Goal: Task Accomplishment & Management: Complete application form

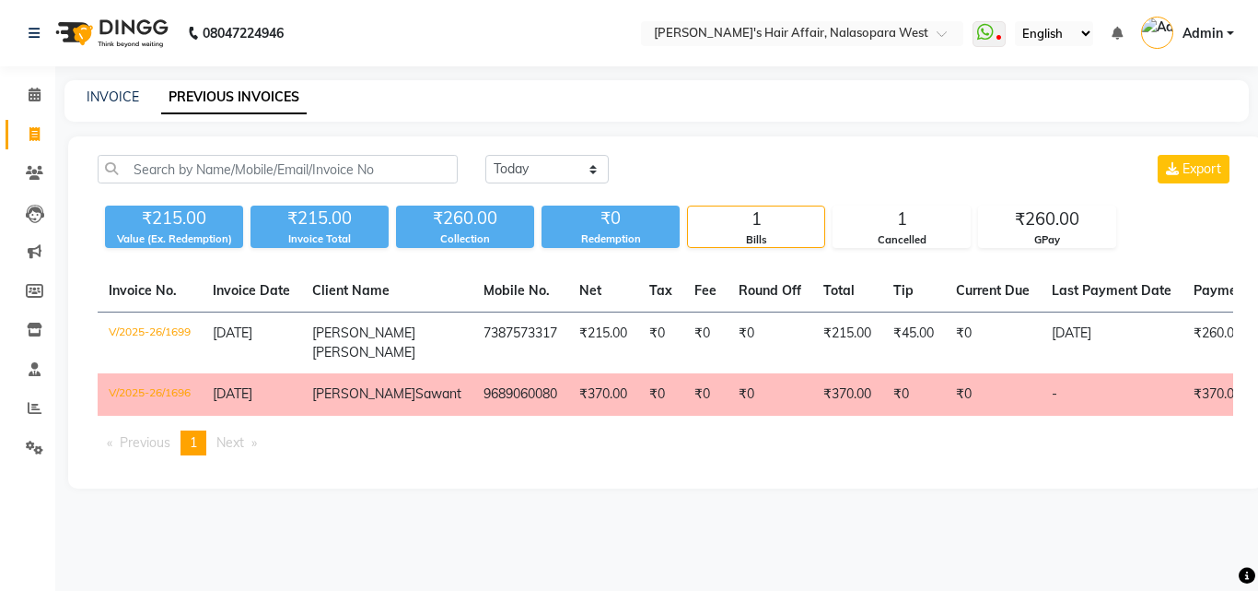
click at [146, 89] on div "INVOICE PREVIOUS INVOICES" at bounding box center [645, 97] width 1163 height 19
click at [129, 100] on link "INVOICE" at bounding box center [113, 96] width 53 height 17
select select "6172"
select select "service"
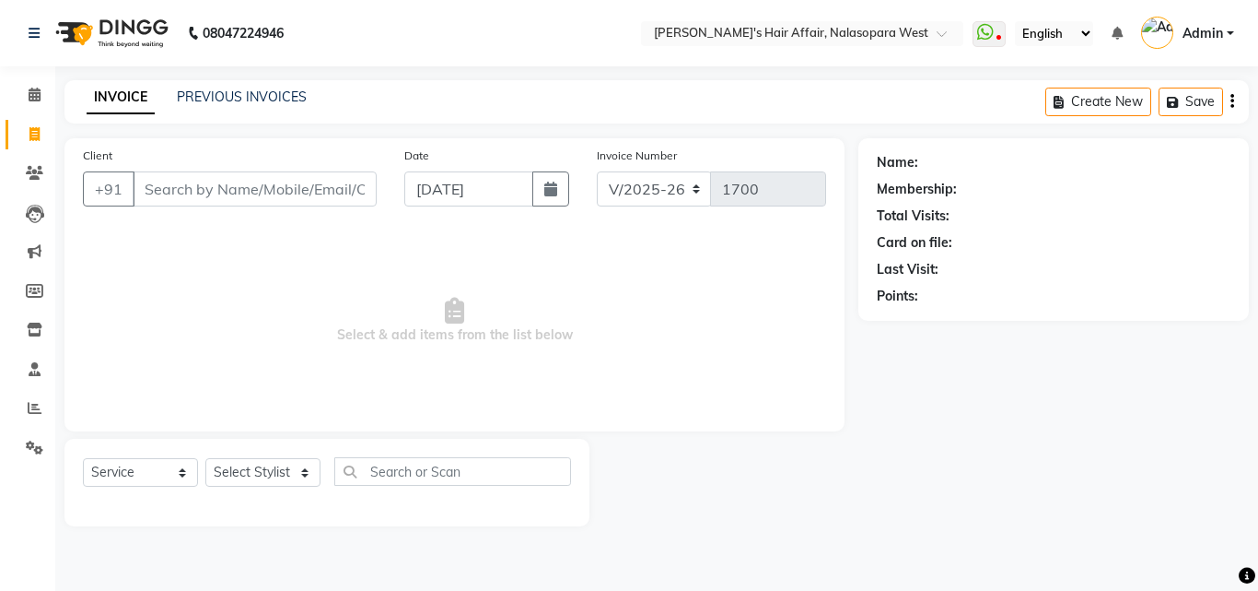
click at [260, 183] on input "Client" at bounding box center [255, 188] width 244 height 35
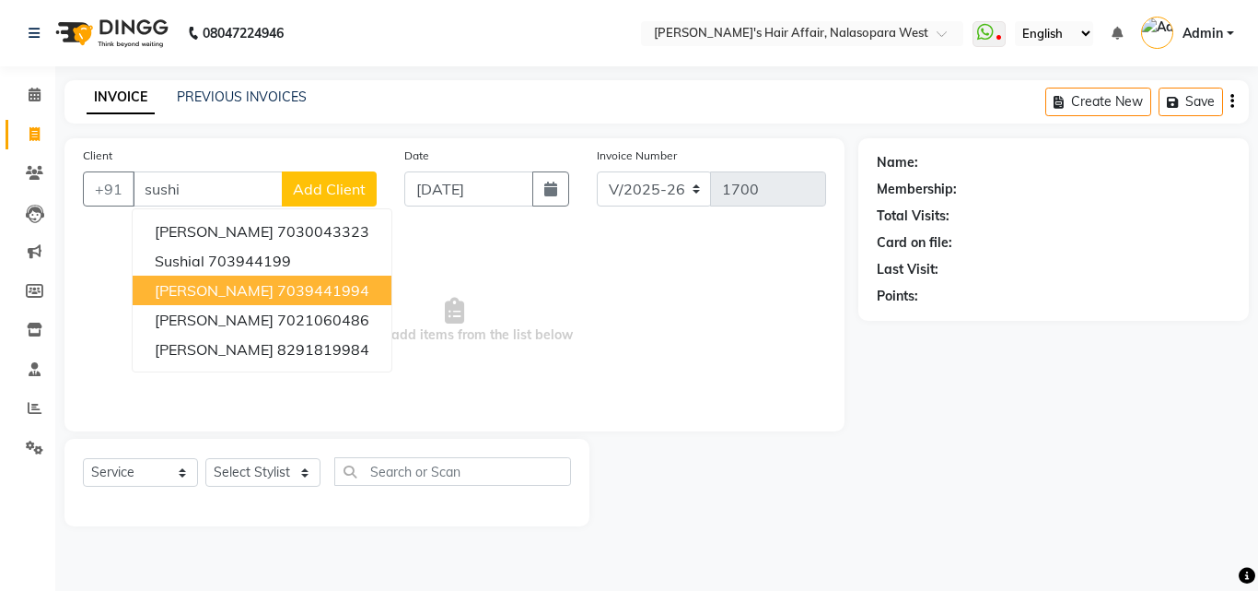
click at [300, 287] on ngb-highlight "7039441994" at bounding box center [323, 290] width 92 height 18
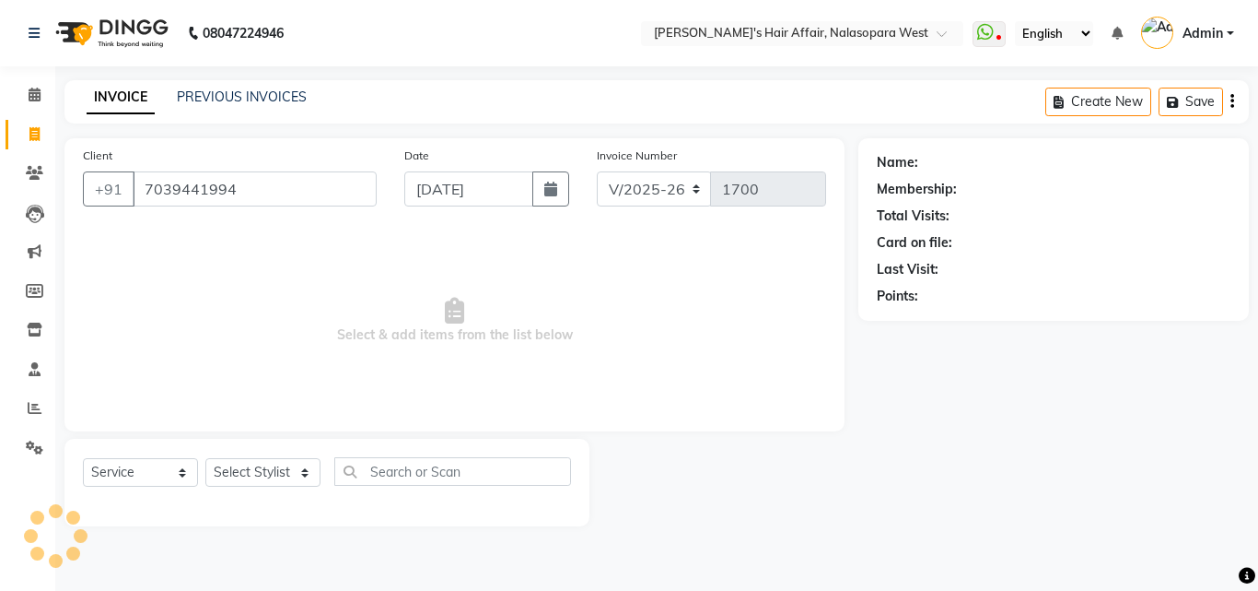
type input "7039441994"
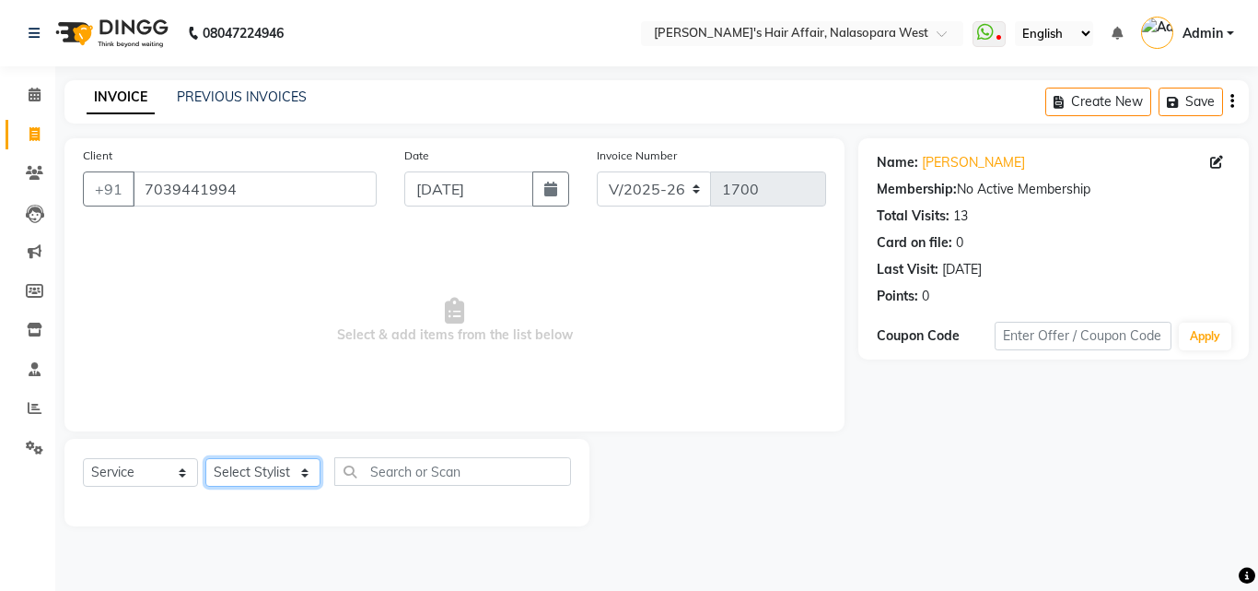
click at [280, 463] on select "Select Stylist Afzal Anjali Dilip Hair Affair Laksh Rashi Saniya Sayali Shweta …" at bounding box center [262, 472] width 115 height 29
select select "45513"
click at [205, 458] on select "Select Stylist Afzal Anjali Dilip Hair Affair Laksh Rashi Saniya Sayali Shweta …" at bounding box center [262, 472] width 115 height 29
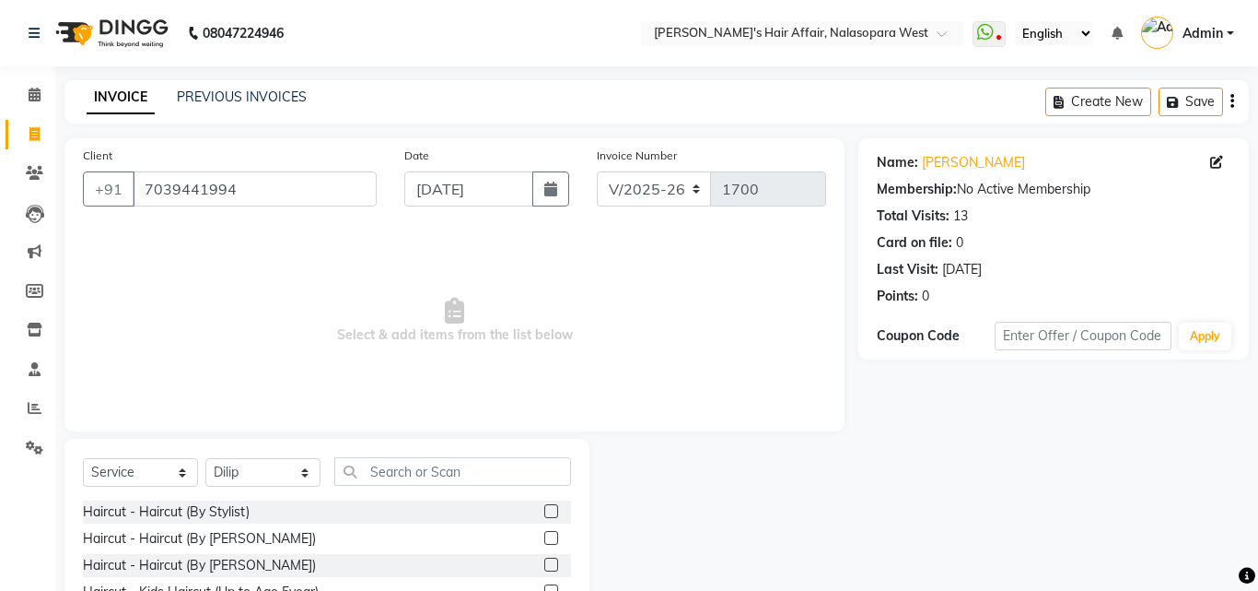
click at [379, 405] on span "Select & add items from the list below" at bounding box center [454, 320] width 743 height 184
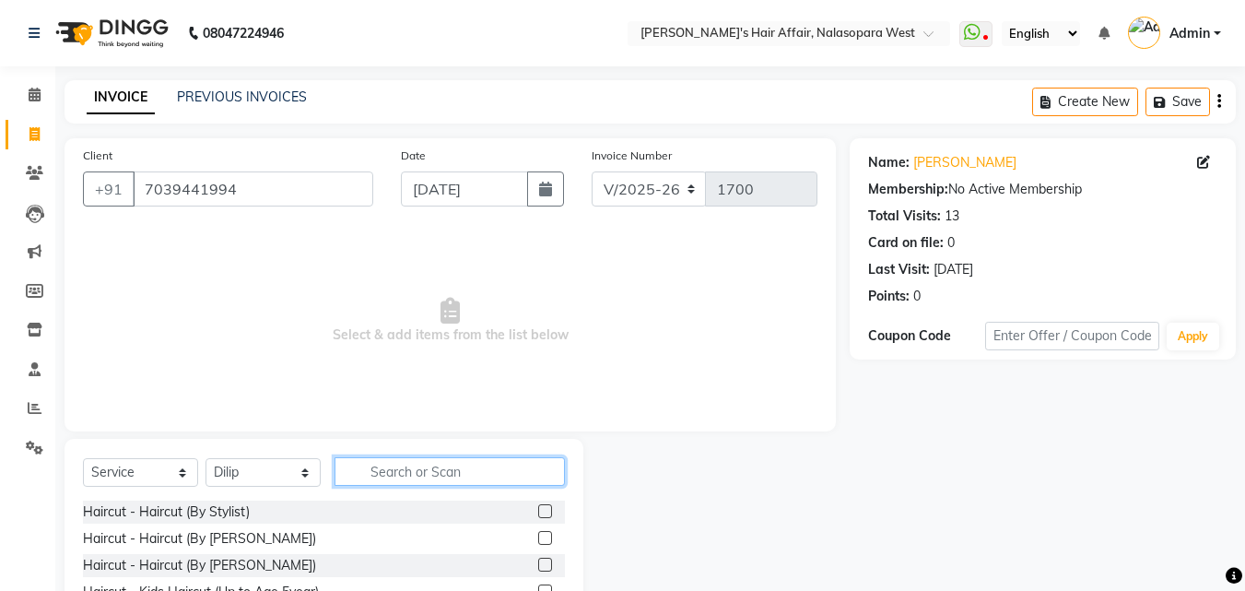
click at [448, 467] on input "text" at bounding box center [449, 471] width 230 height 29
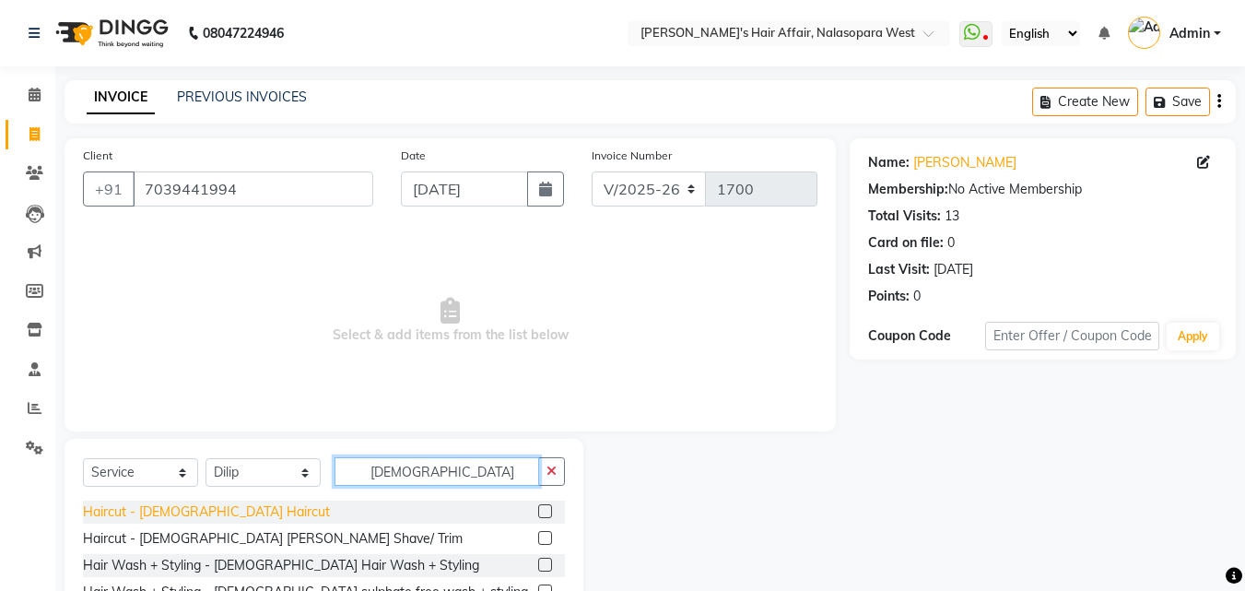
type input "male"
click at [154, 506] on div "Haircut - Male Haircut" at bounding box center [206, 511] width 247 height 19
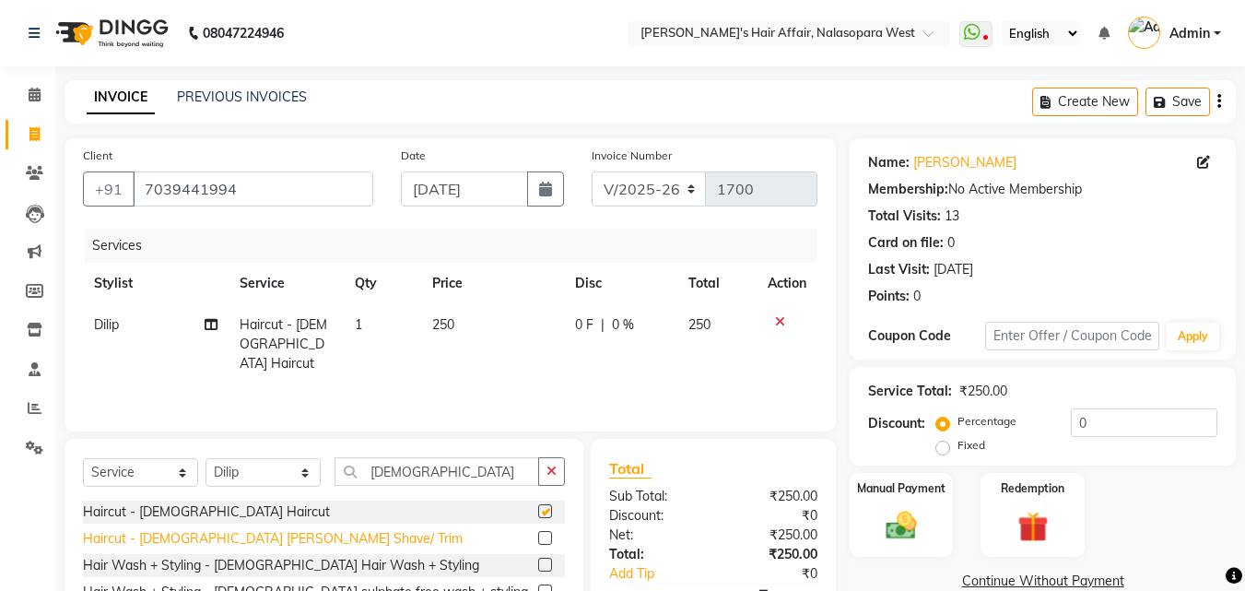
checkbox input "false"
click at [169, 542] on div "Haircut - Male Beard Shave/ Trim" at bounding box center [273, 538] width 380 height 19
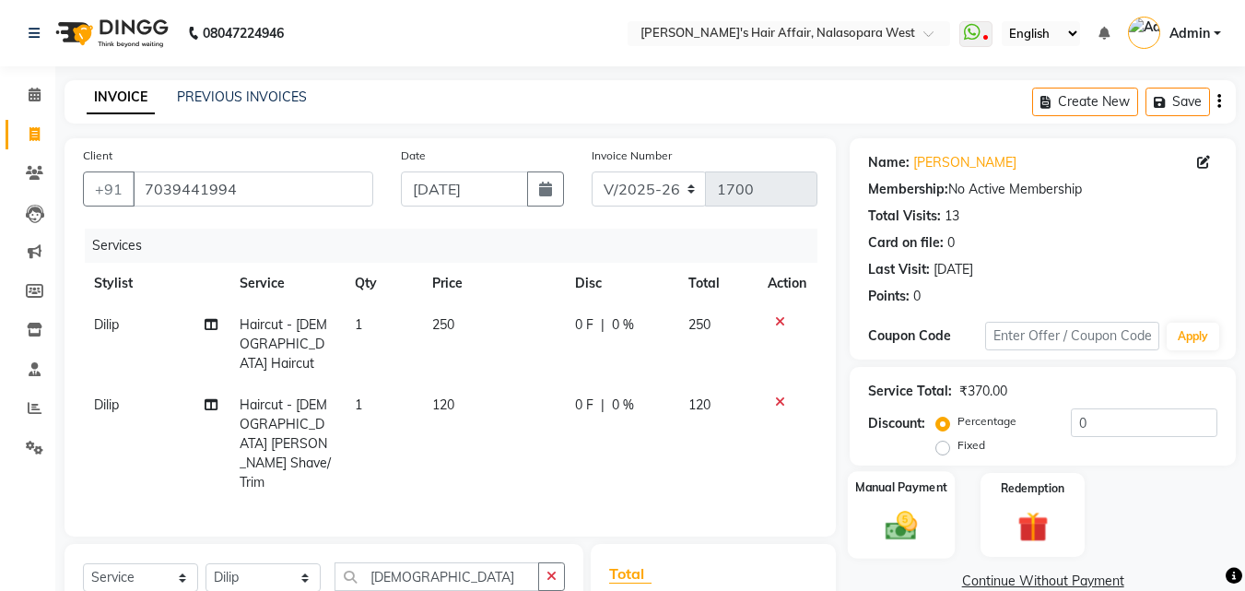
checkbox input "false"
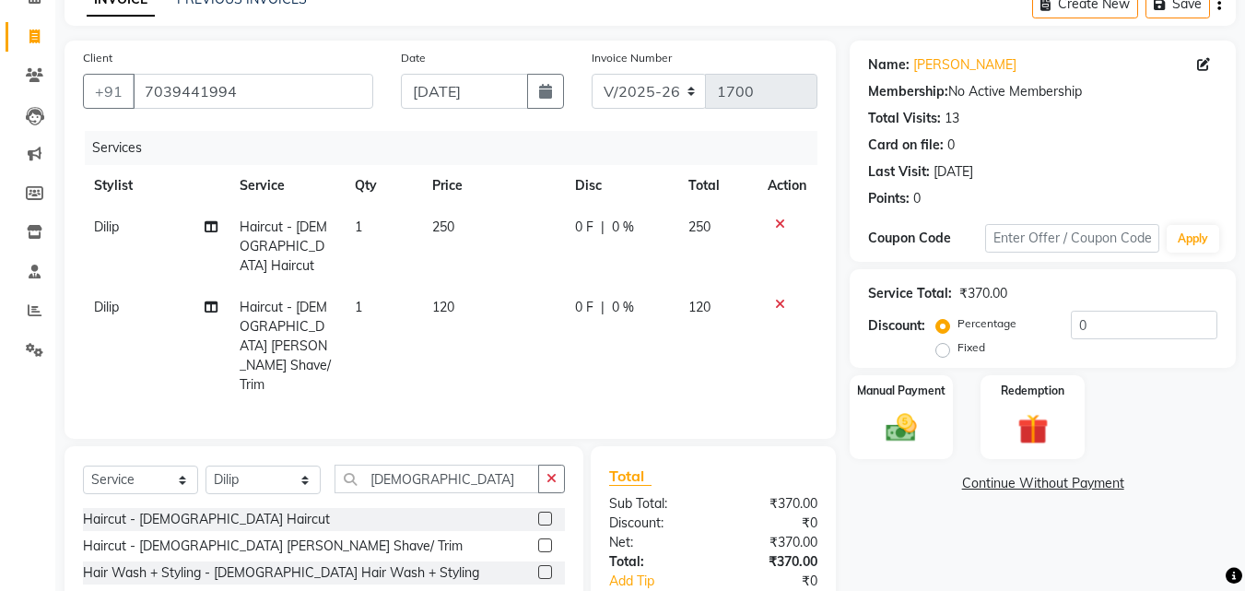
scroll to position [208, 0]
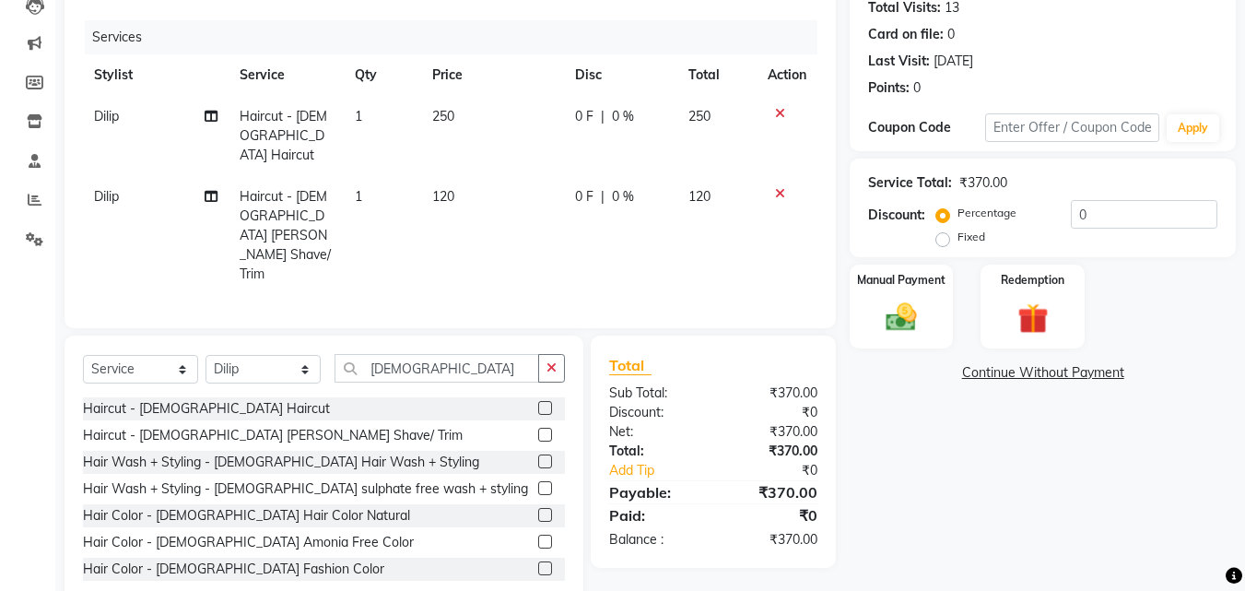
click at [911, 363] on link "Continue Without Payment" at bounding box center [1042, 372] width 379 height 19
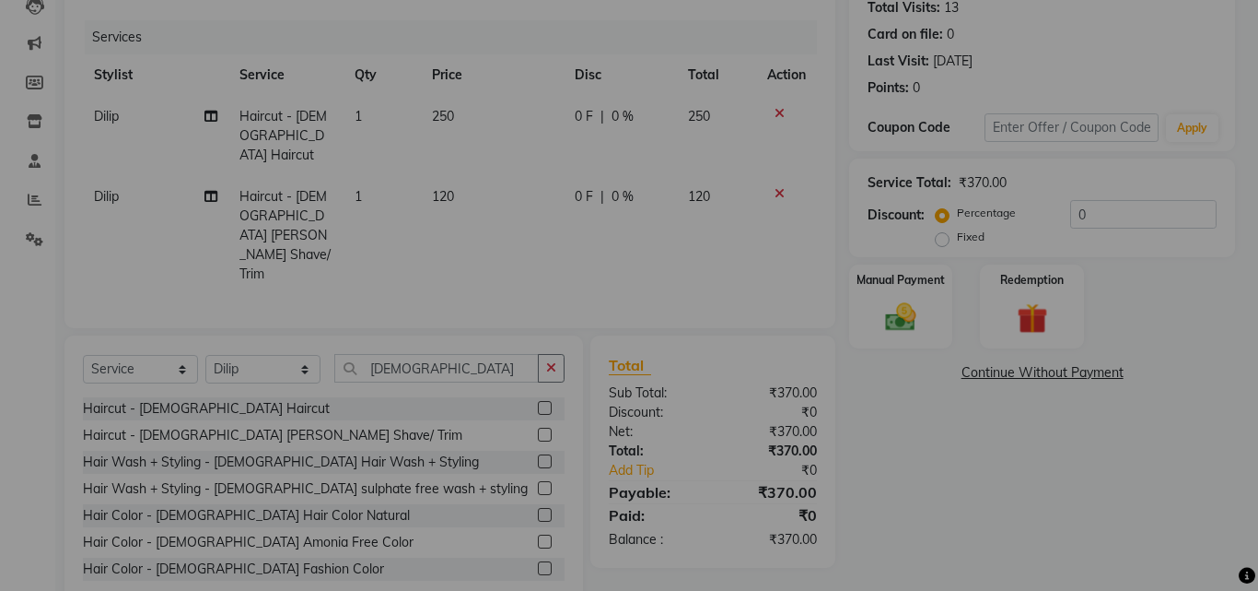
click at [902, 316] on div "× ! Are you sure You want to continue without payment. No No Yes" at bounding box center [629, 295] width 1258 height 591
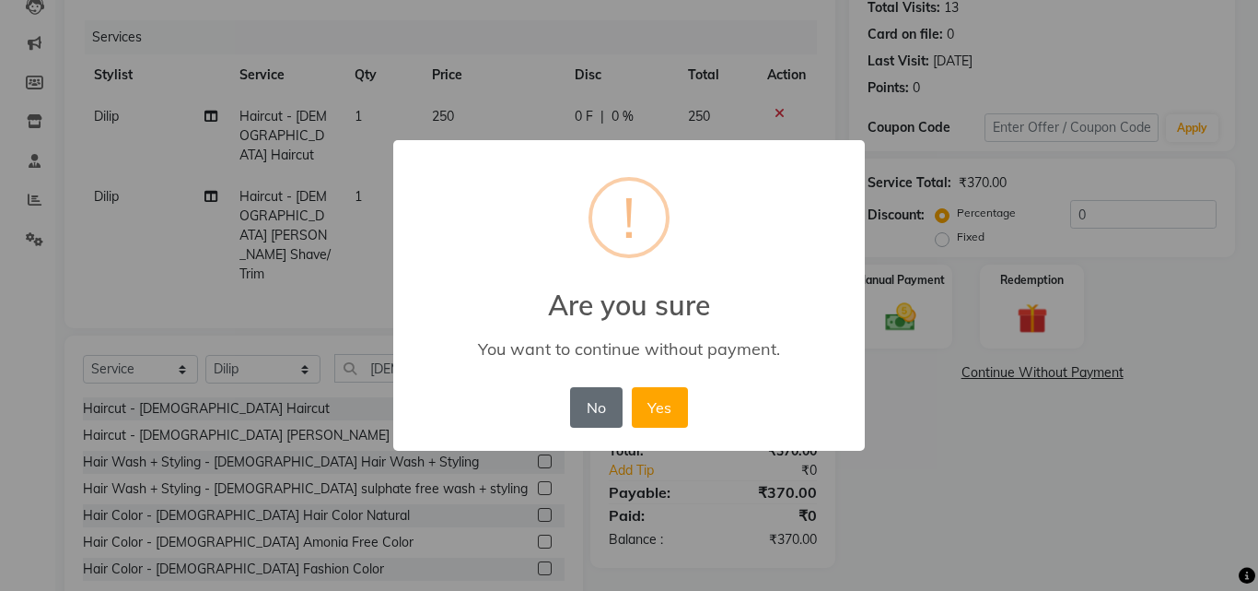
click at [587, 408] on button "No" at bounding box center [596, 407] width 52 height 41
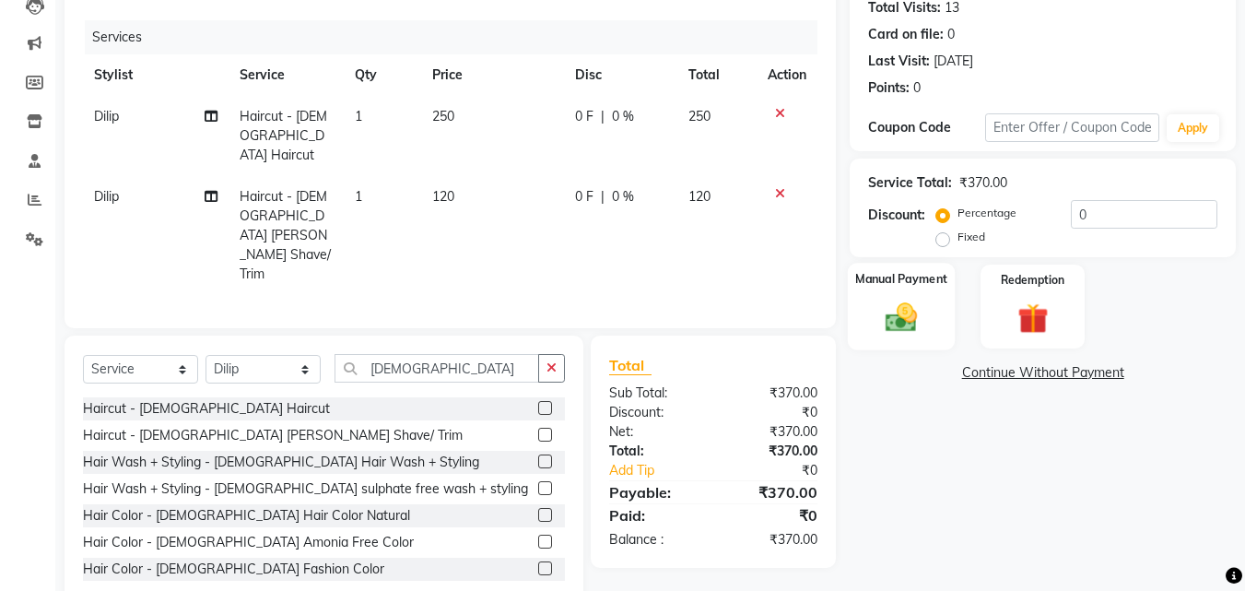
click at [897, 307] on img at bounding box center [901, 316] width 52 height 37
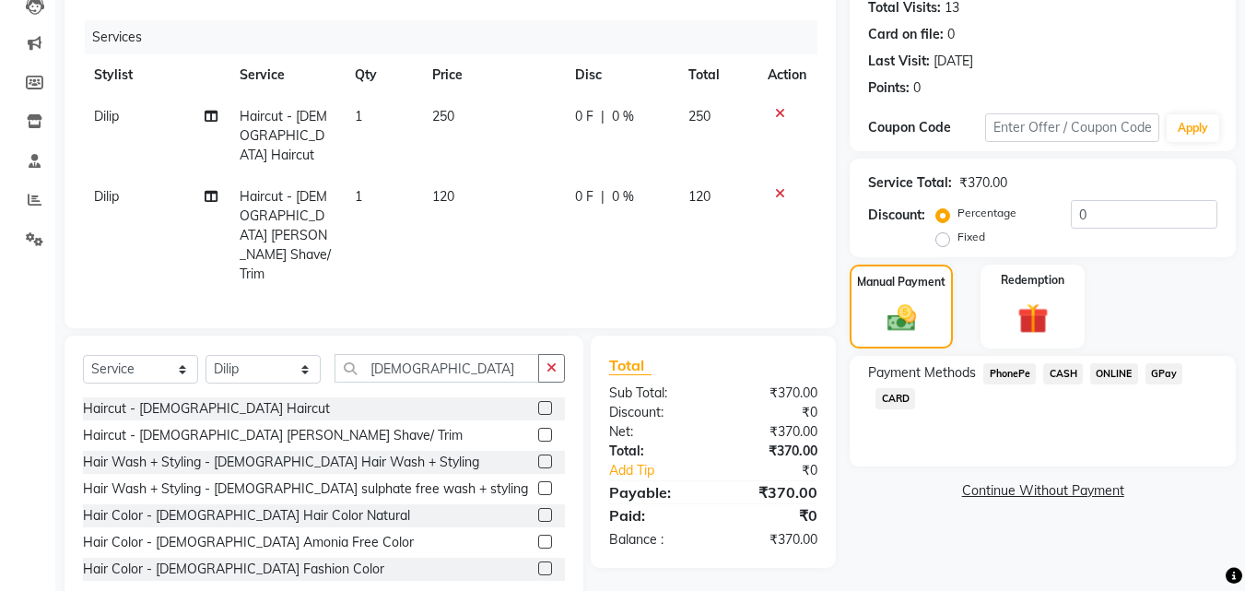
click at [625, 441] on div "Total:" at bounding box center [654, 450] width 118 height 19
click at [626, 461] on link "Add Tip" at bounding box center [663, 470] width 137 height 19
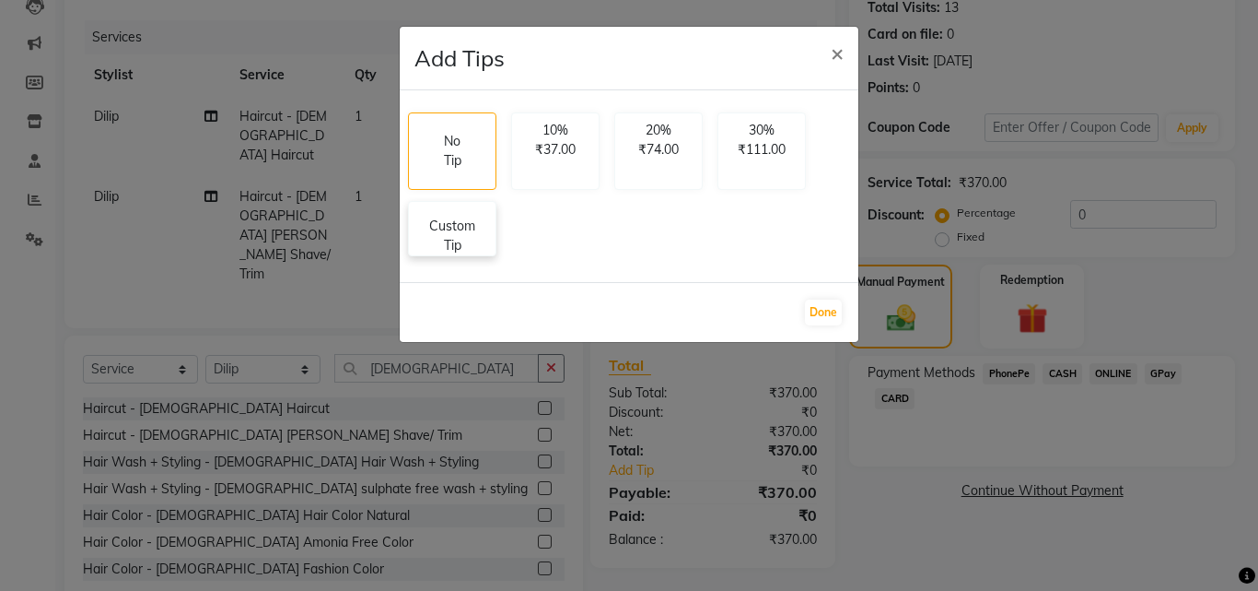
click at [463, 229] on p "Custom Tip" at bounding box center [452, 235] width 64 height 39
select select "45513"
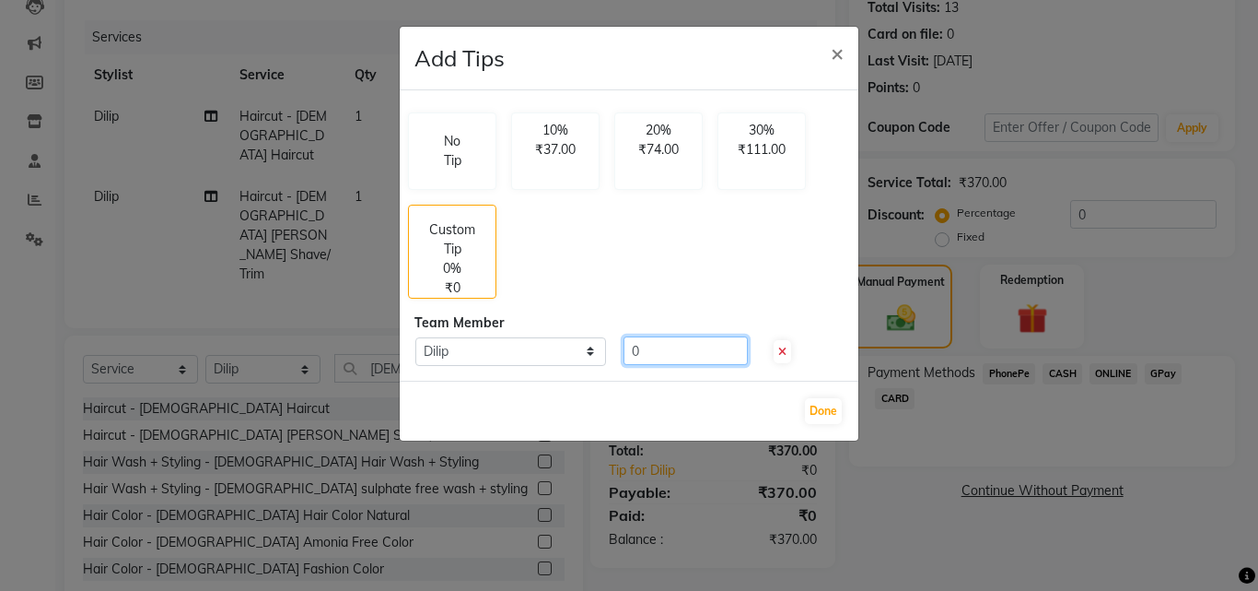
drag, startPoint x: 668, startPoint y: 363, endPoint x: 442, endPoint y: 332, distance: 227.9
click at [442, 332] on div "No Tip 10% ₹37.00 20% ₹74.00 30% ₹111.00 Custom Tip 0% ₹0 Team Member Select Di…" at bounding box center [629, 235] width 459 height 290
type input "50"
click at [821, 405] on button "Done" at bounding box center [823, 411] width 37 height 26
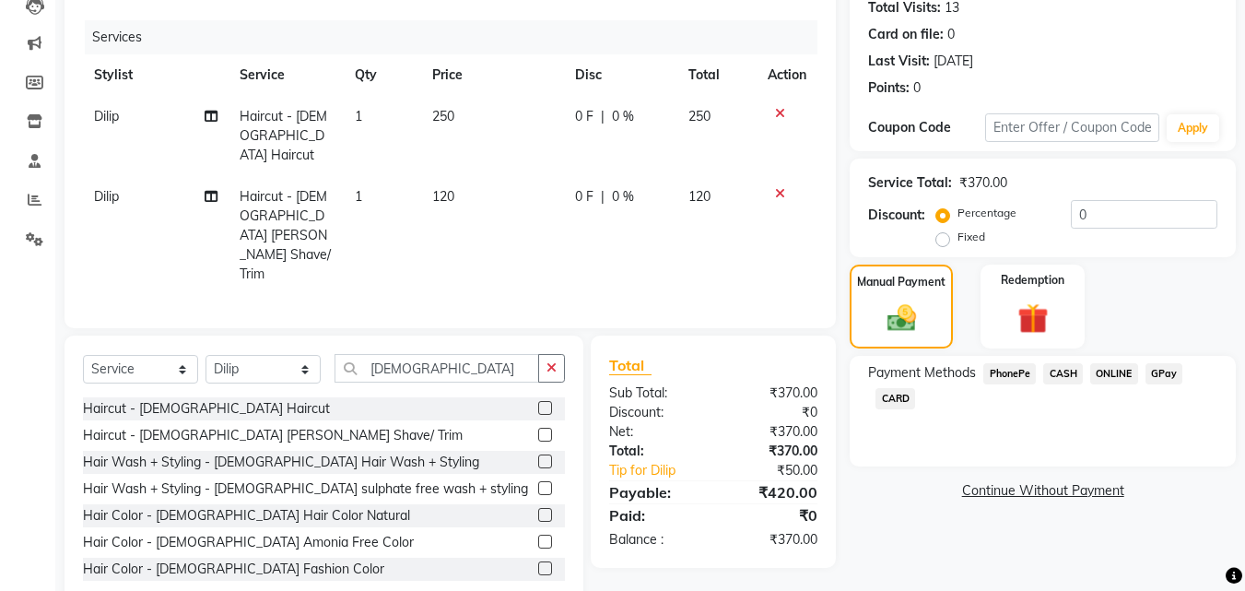
click at [1075, 368] on span "CASH" at bounding box center [1063, 373] width 40 height 21
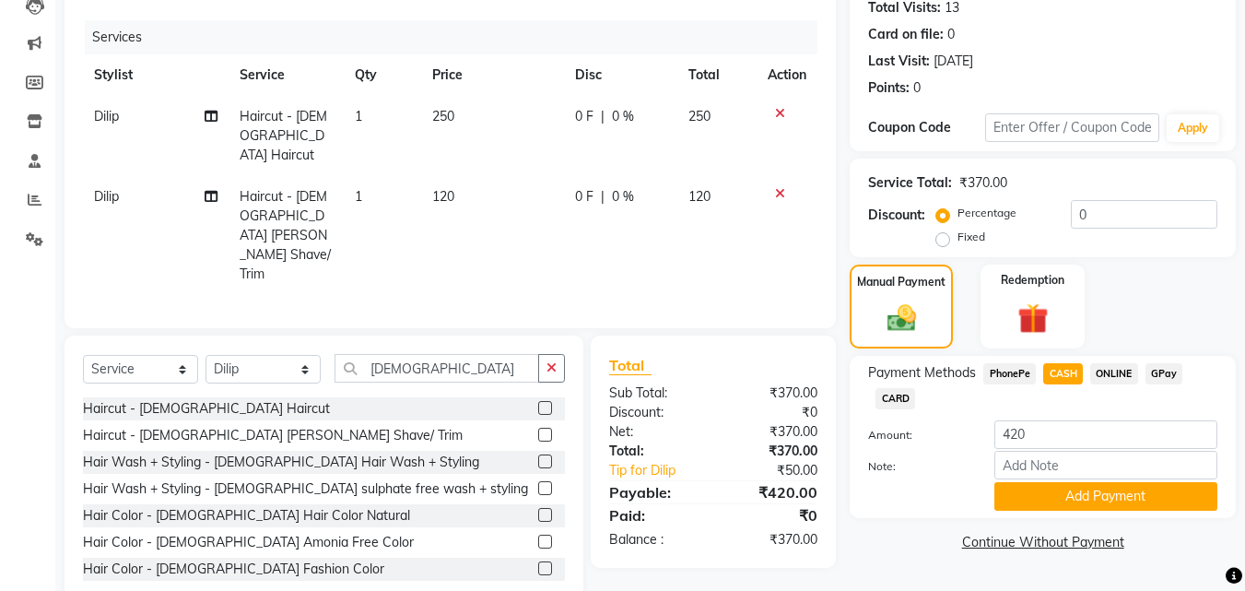
click at [1166, 371] on span "GPay" at bounding box center [1164, 373] width 38 height 21
click at [1080, 506] on button "Add Payment" at bounding box center [1105, 496] width 223 height 29
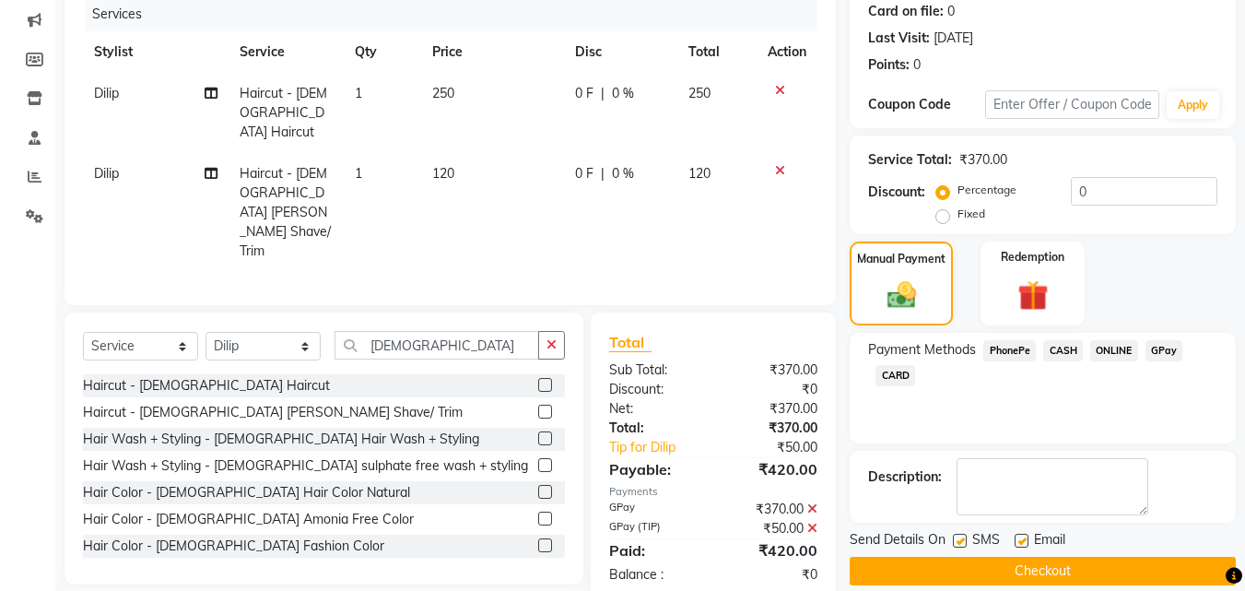
scroll to position [253, 0]
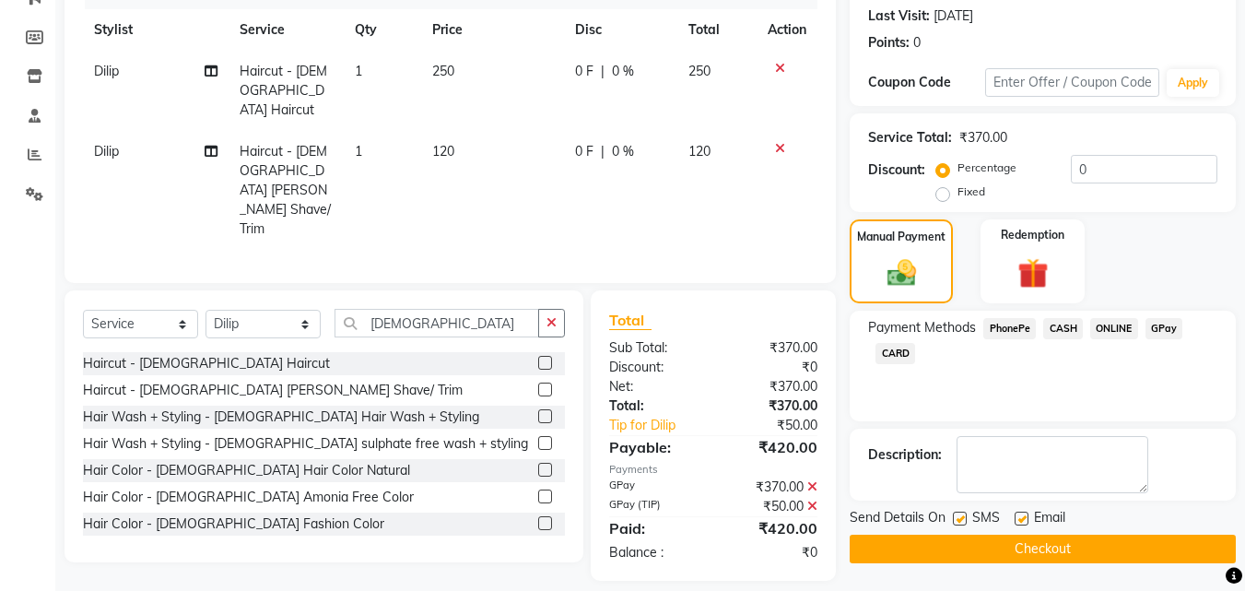
click at [1070, 529] on div "Email" at bounding box center [1046, 519] width 65 height 23
click at [1072, 545] on button "Checkout" at bounding box center [1042, 548] width 386 height 29
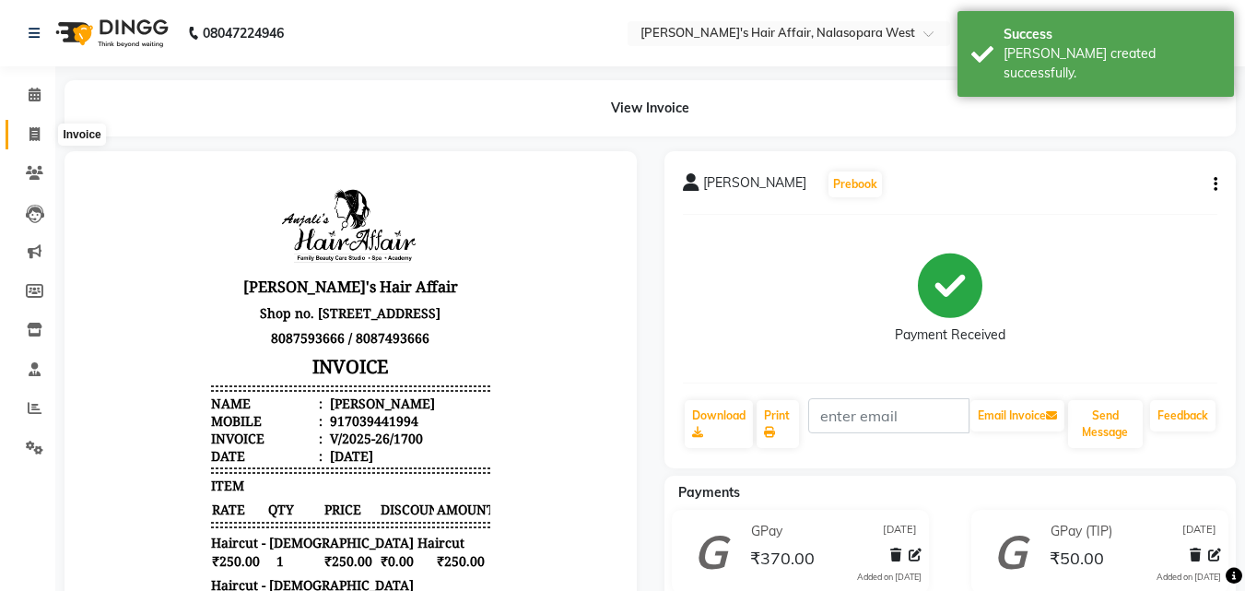
click at [31, 137] on icon at bounding box center [34, 134] width 10 height 14
select select "service"
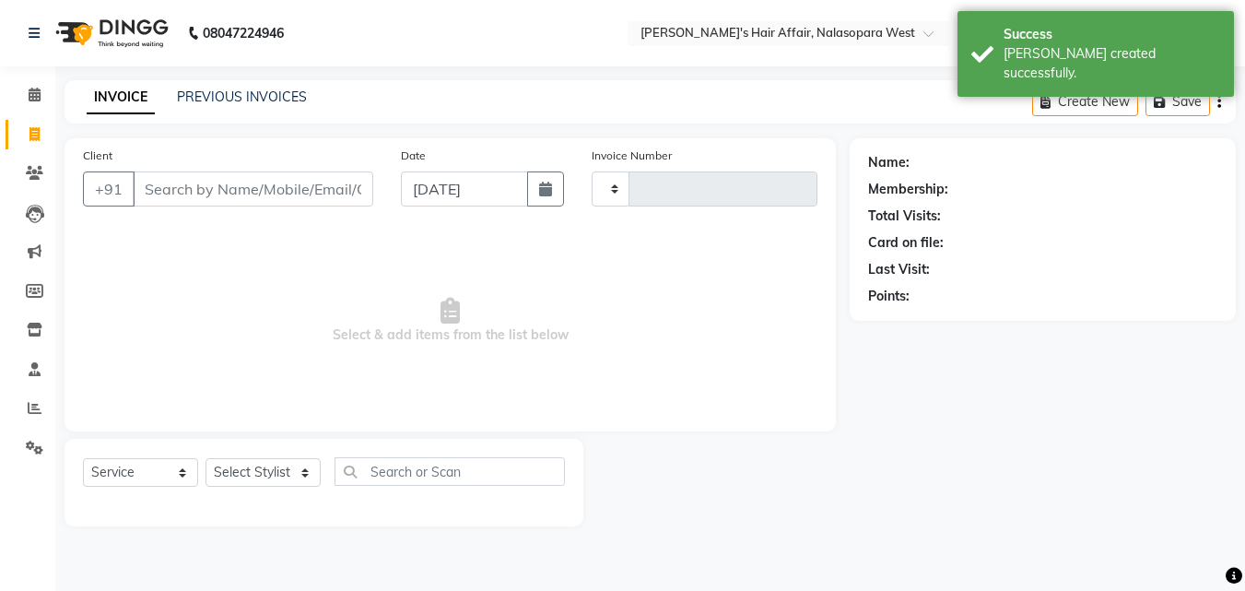
type input "1701"
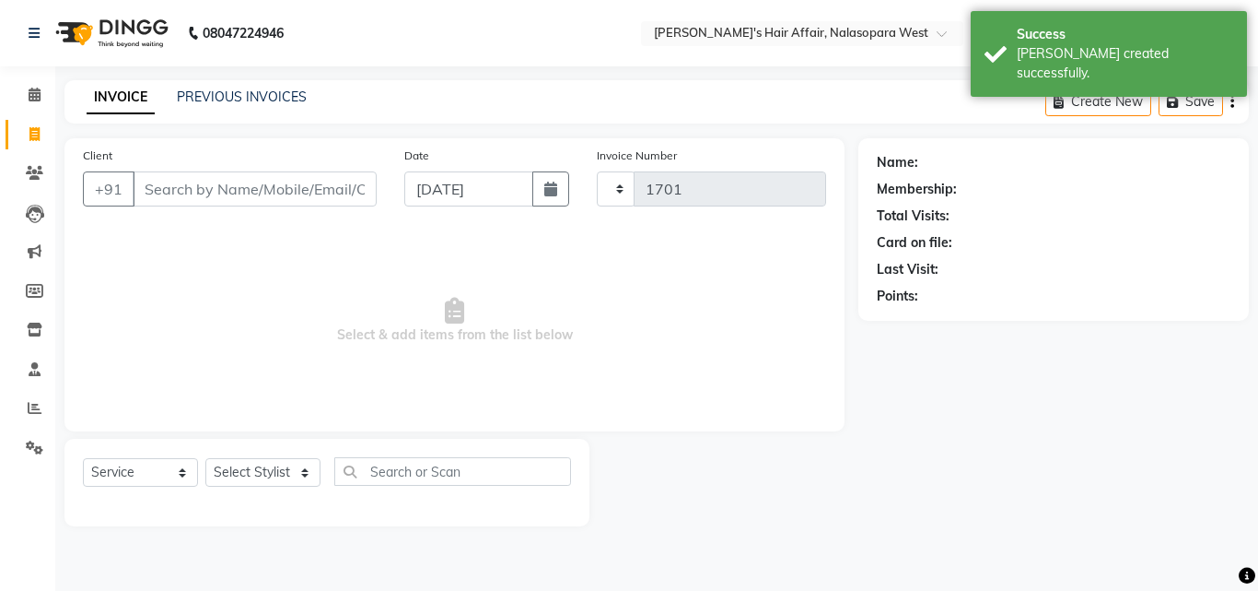
select select "6172"
click at [256, 94] on link "PREVIOUS INVOICES" at bounding box center [242, 96] width 130 height 17
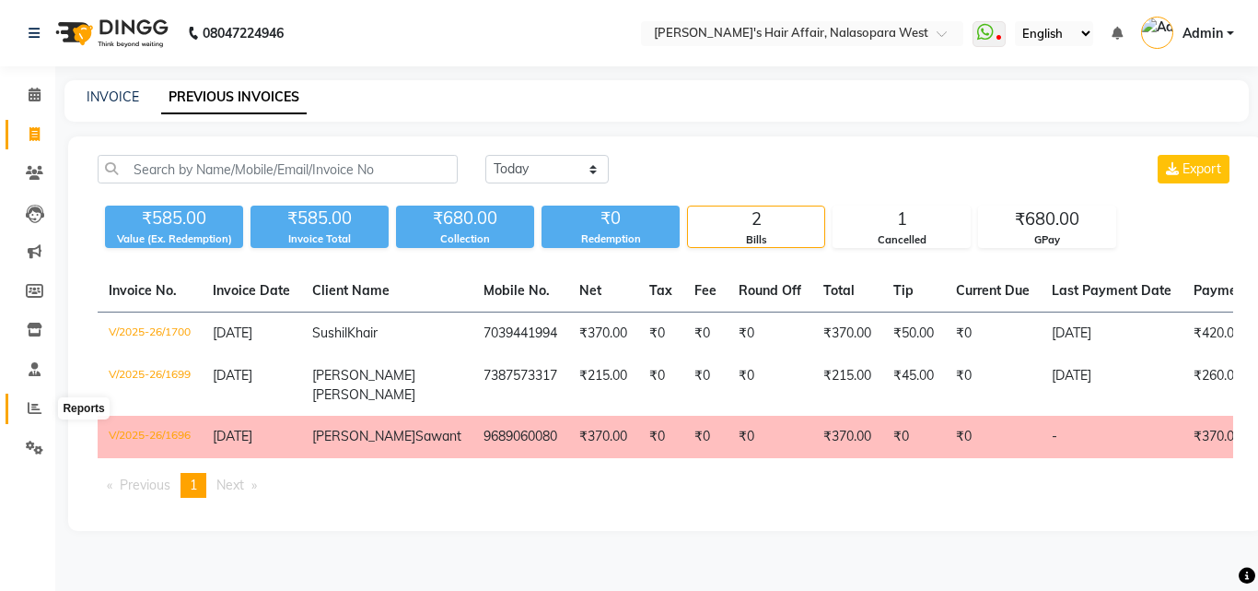
click at [50, 414] on span at bounding box center [34, 408] width 32 height 21
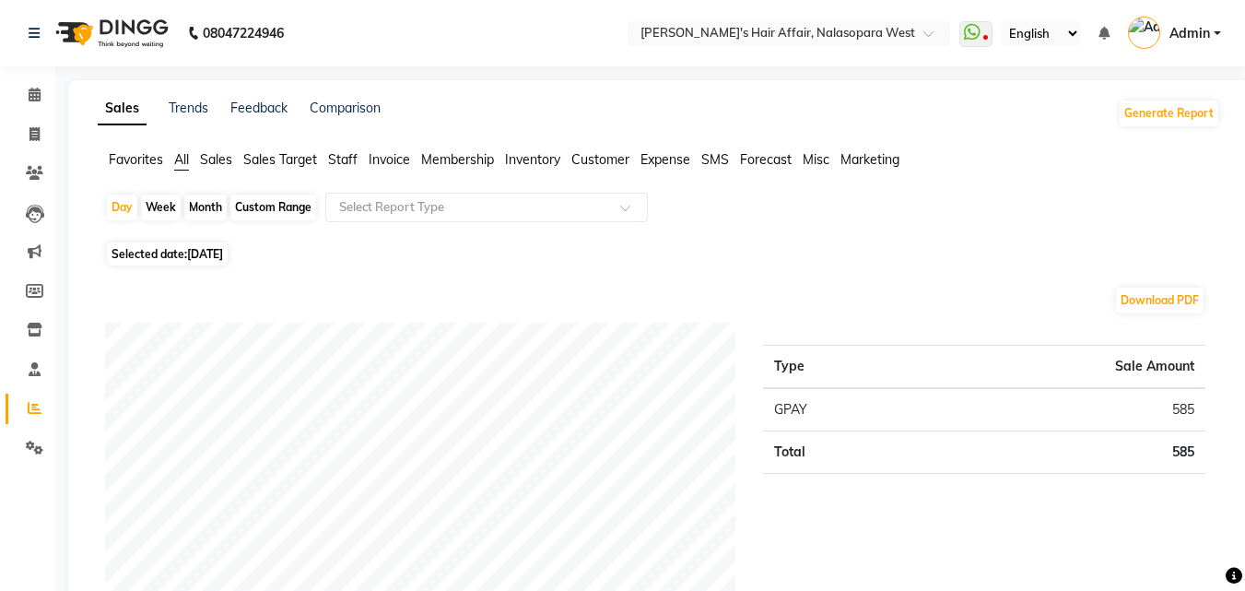
click at [338, 150] on li "Staff" at bounding box center [342, 159] width 29 height 19
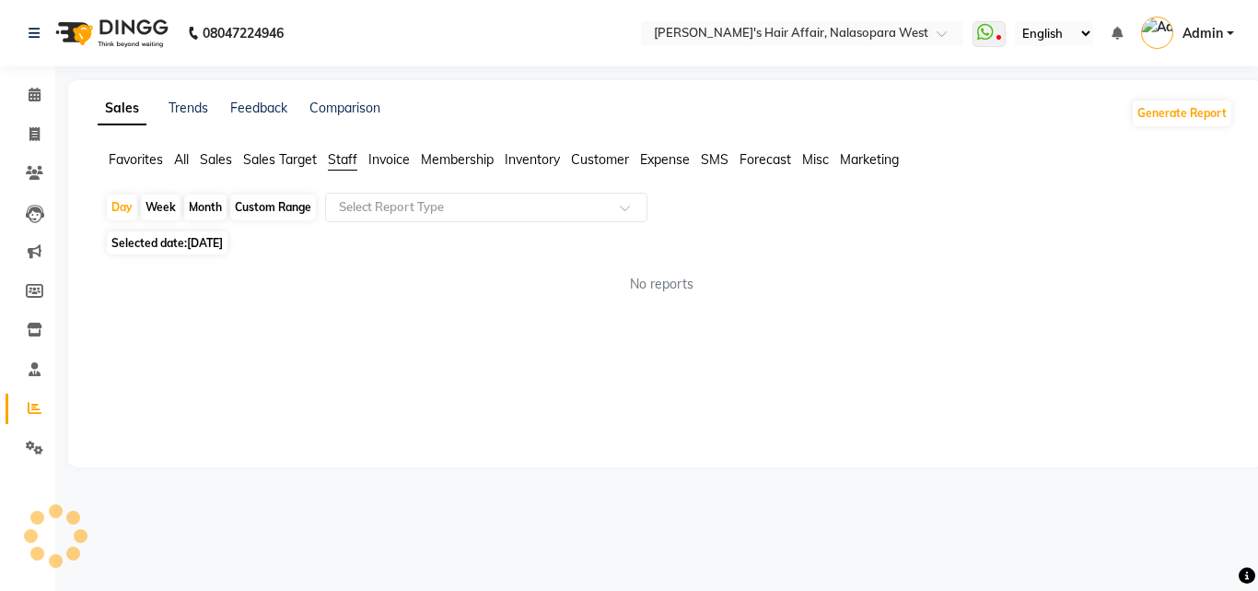
click at [209, 199] on div "Month" at bounding box center [205, 207] width 42 height 26
select select "9"
select select "2025"
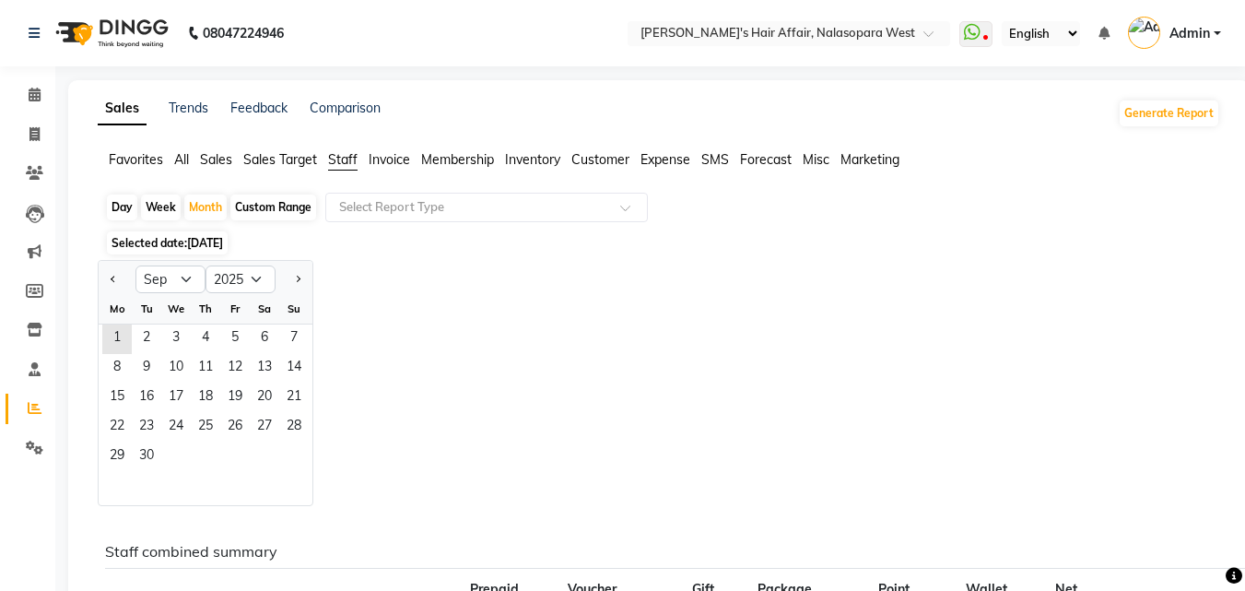
click at [180, 243] on span "Selected date: 01-09-2025" at bounding box center [167, 242] width 121 height 23
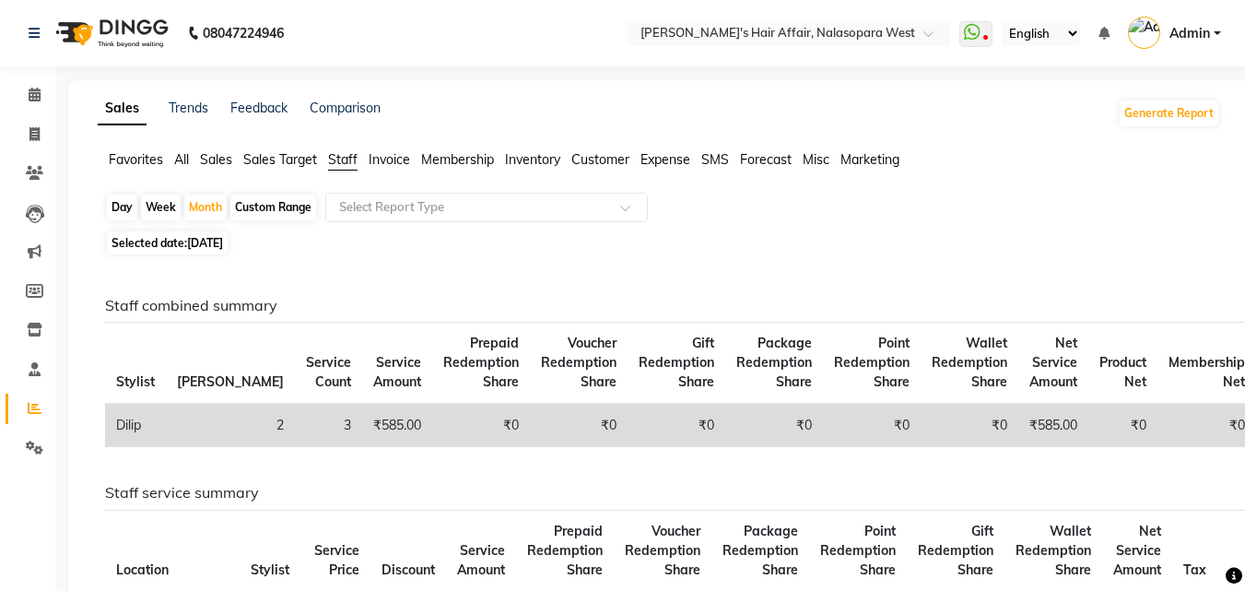
click at [191, 250] on span "Selected date: 01-09-2025" at bounding box center [167, 242] width 121 height 23
select select "9"
select select "2025"
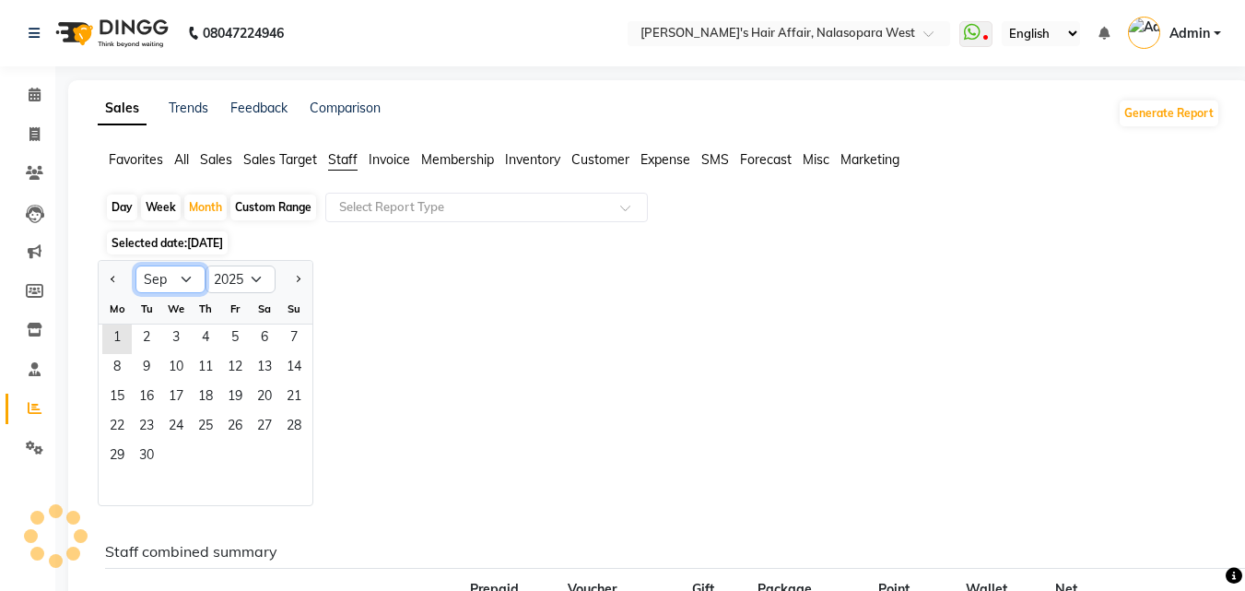
drag, startPoint x: 173, startPoint y: 274, endPoint x: 145, endPoint y: 291, distance: 33.5
click at [173, 274] on select "Jan Feb Mar Apr May Jun Jul Aug Sep Oct Nov Dec" at bounding box center [170, 279] width 70 height 28
select select "8"
click at [135, 265] on select "Jan Feb Mar Apr May Jun Jul Aug Sep Oct Nov Dec" at bounding box center [170, 279] width 70 height 28
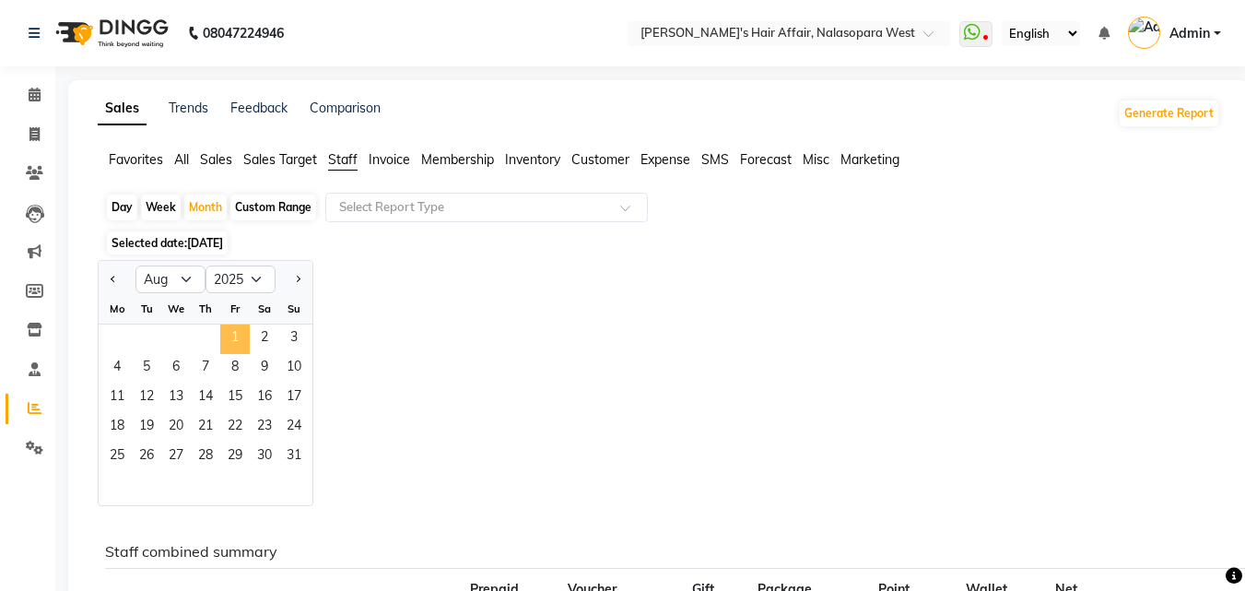
click at [231, 330] on span "1" at bounding box center [234, 338] width 29 height 29
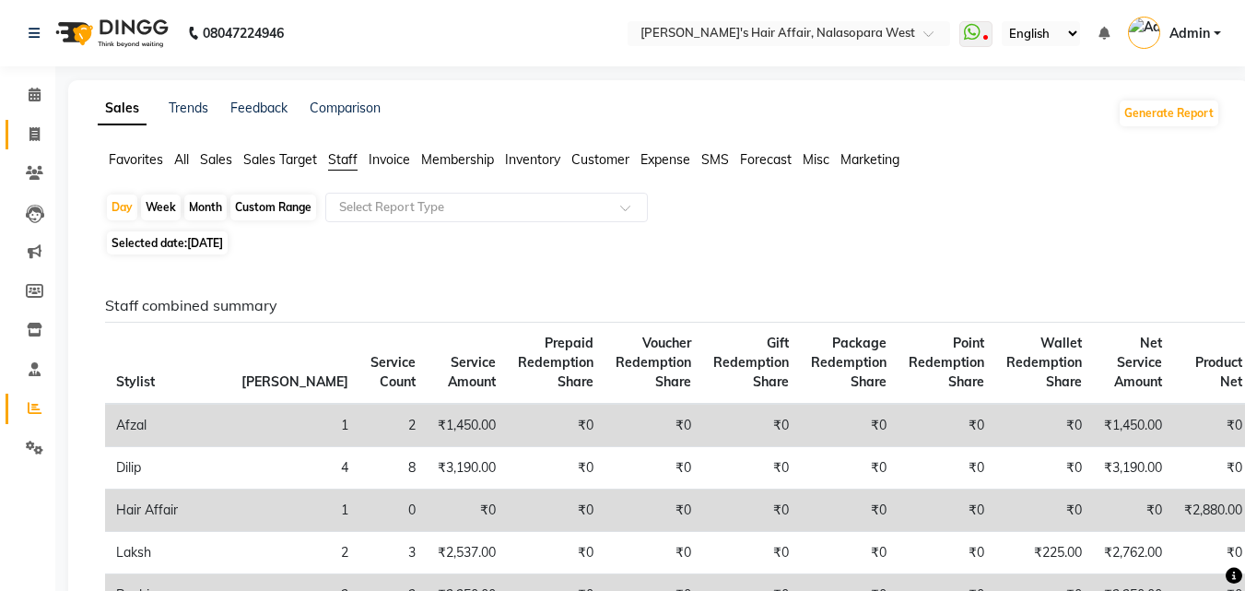
click at [37, 145] on link "Invoice" at bounding box center [28, 135] width 44 height 30
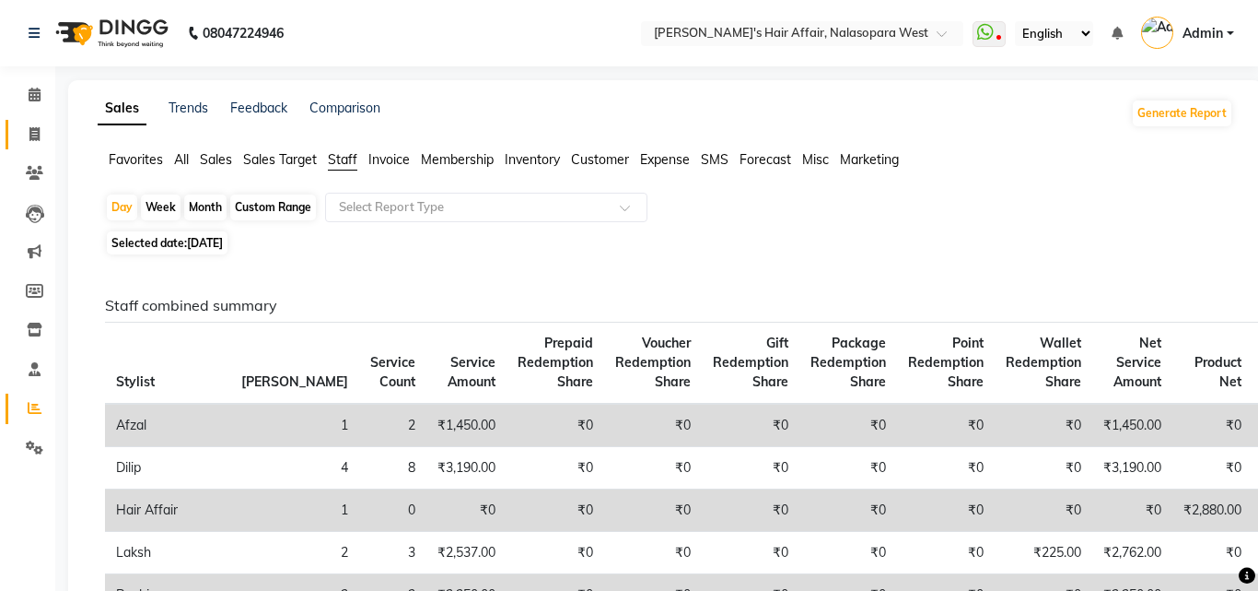
select select "6172"
select select "service"
